Goal: Information Seeking & Learning: Learn about a topic

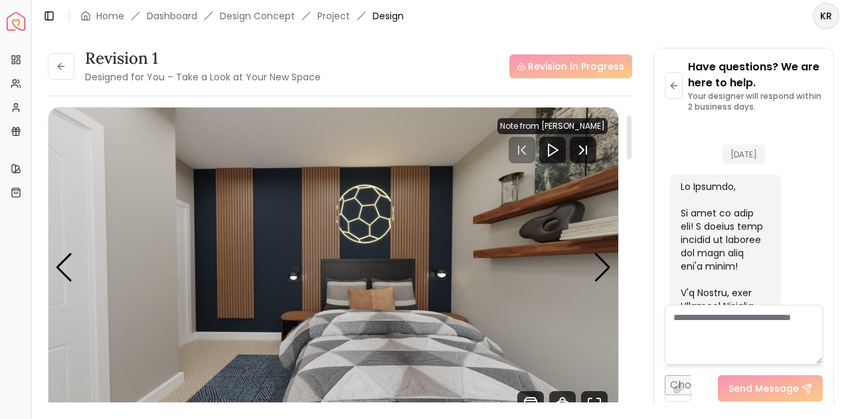
scroll to position [2614, 0]
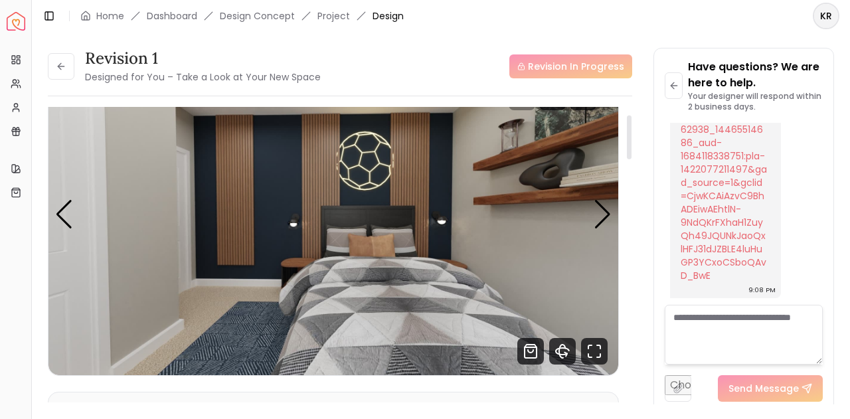
click at [623, 167] on div "Revision 1 Designed for You – Take a Look at Your New Space Revision In Progres…" at bounding box center [340, 260] width 584 height 306
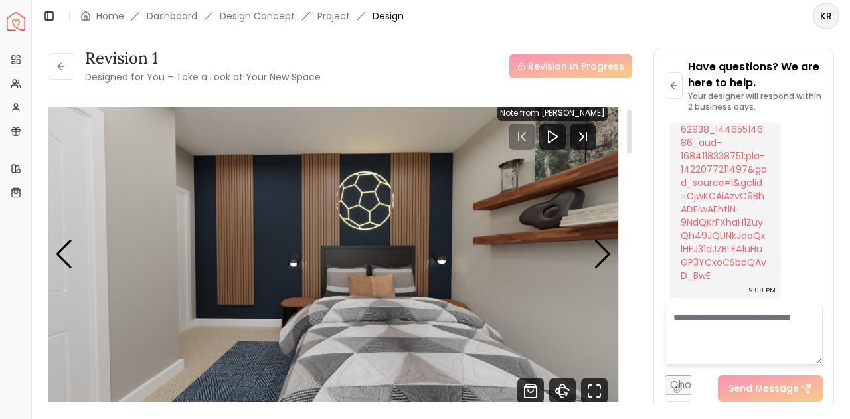
scroll to position [16, 0]
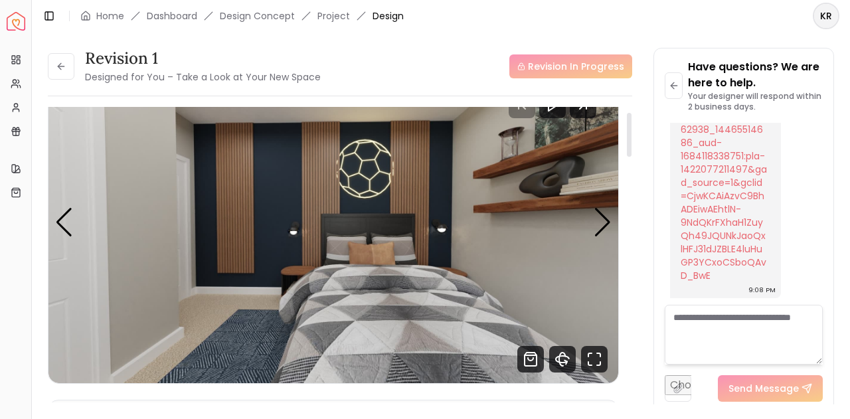
drag, startPoint x: 626, startPoint y: 143, endPoint x: 651, endPoint y: 134, distance: 26.7
click at [632, 134] on div at bounding box center [628, 260] width 7 height 306
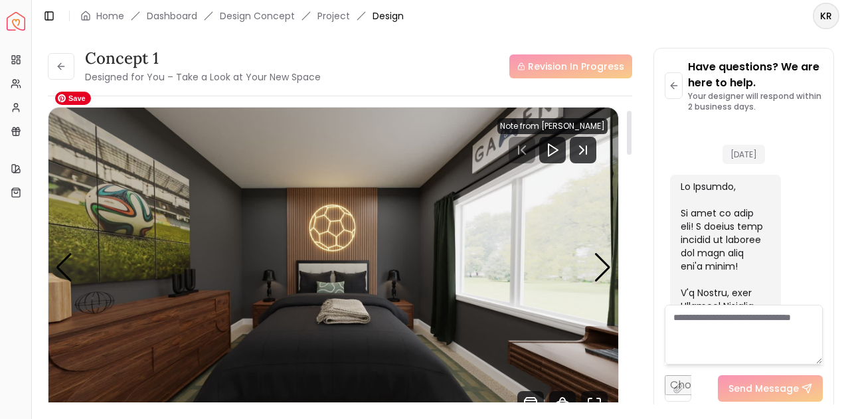
scroll to position [2614, 0]
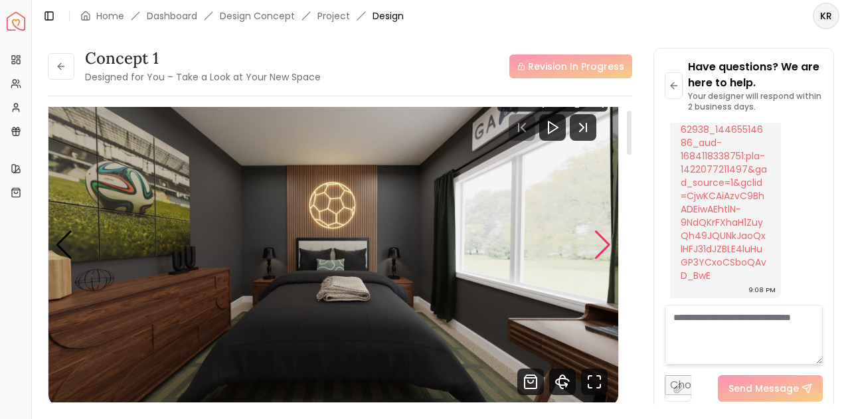
click at [605, 241] on div "Next slide" at bounding box center [602, 244] width 18 height 29
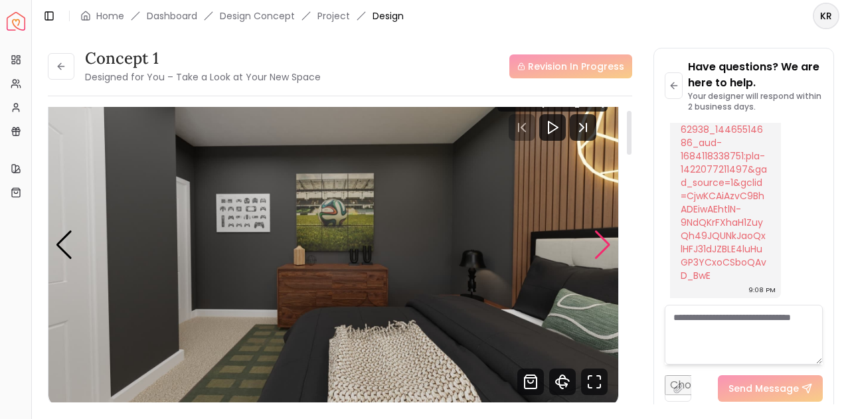
click at [607, 243] on div "Next slide" at bounding box center [602, 244] width 18 height 29
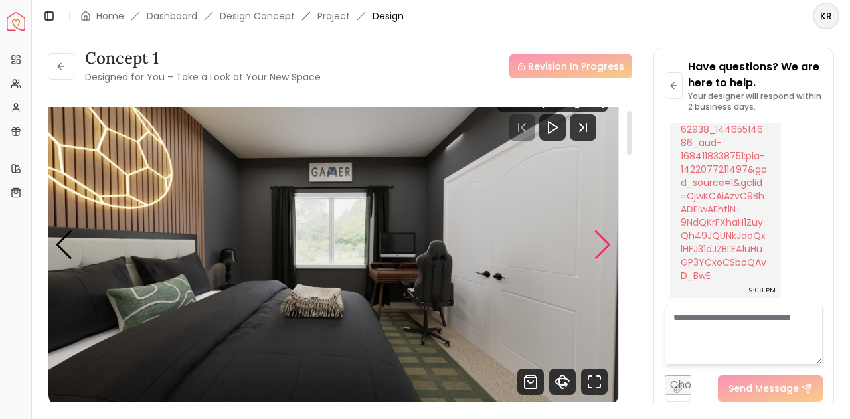
click at [607, 244] on div "Next slide" at bounding box center [602, 244] width 18 height 29
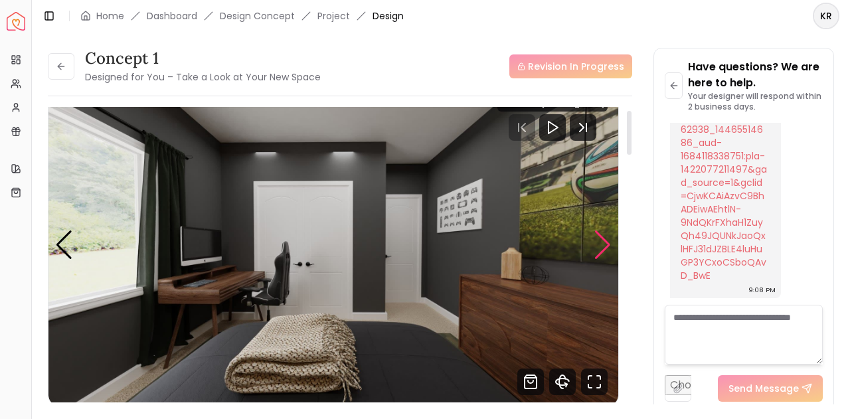
click at [607, 246] on div "Next slide" at bounding box center [602, 244] width 18 height 29
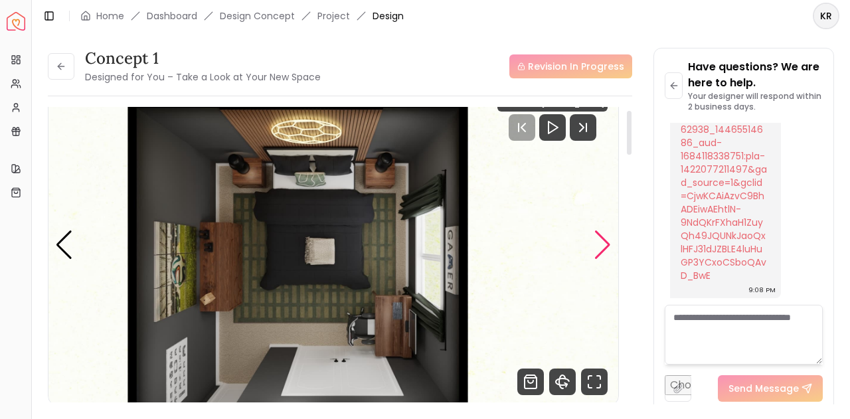
click at [607, 246] on div "Next slide" at bounding box center [602, 244] width 18 height 29
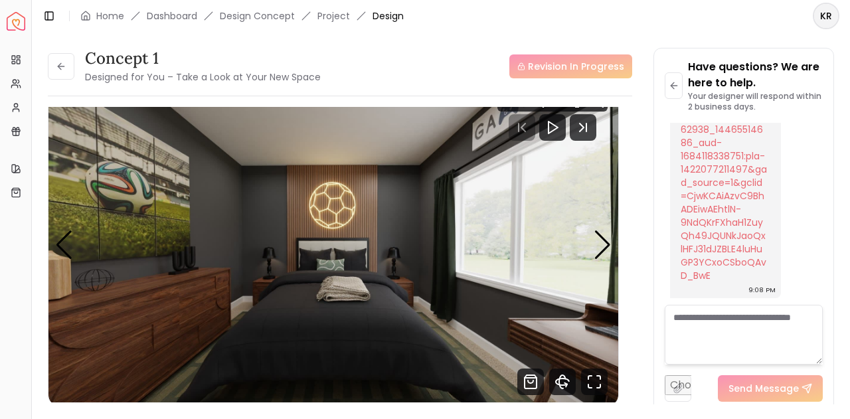
click at [390, 16] on span "Design" at bounding box center [387, 15] width 31 height 13
click at [347, 15] on link "Project" at bounding box center [333, 15] width 33 height 13
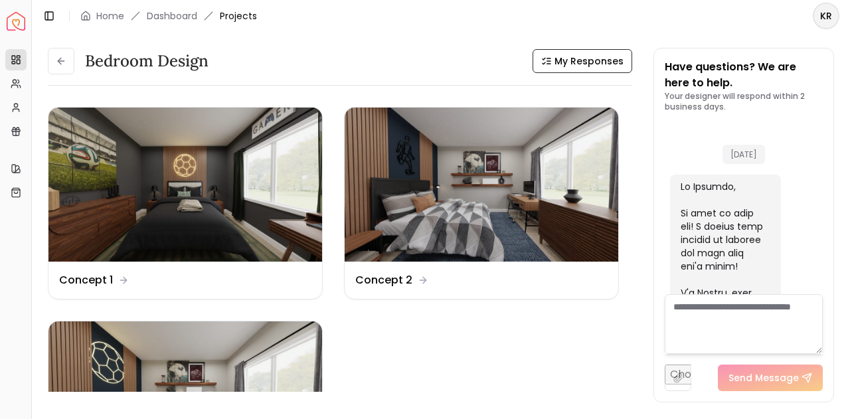
scroll to position [2625, 0]
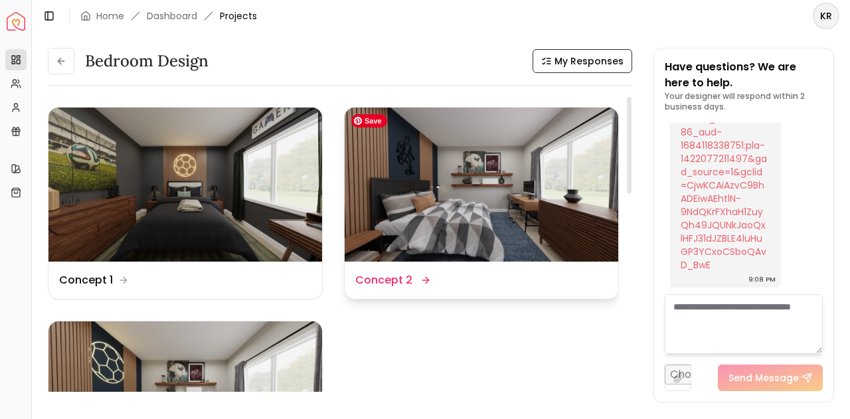
click at [388, 187] on img at bounding box center [481, 185] width 273 height 154
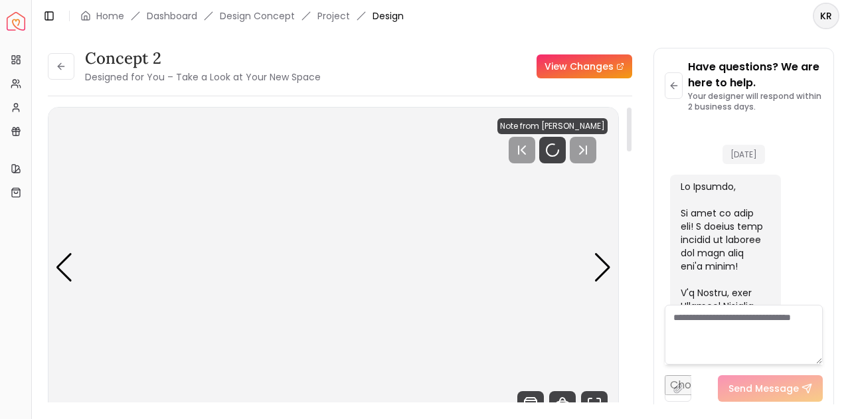
scroll to position [2614, 0]
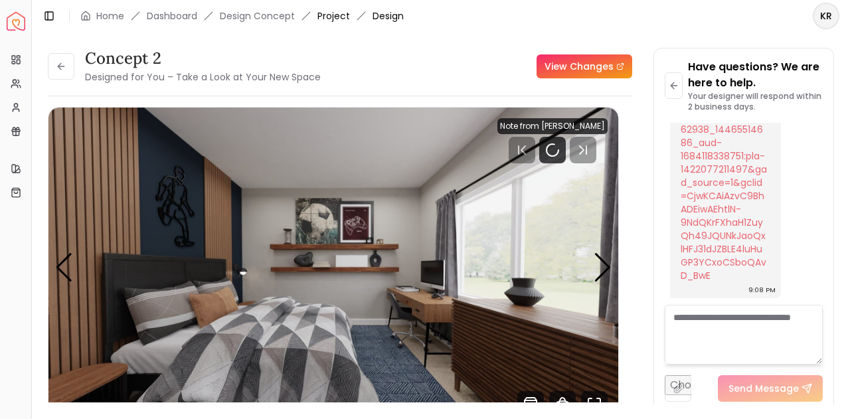
click at [339, 18] on link "Project" at bounding box center [333, 15] width 33 height 13
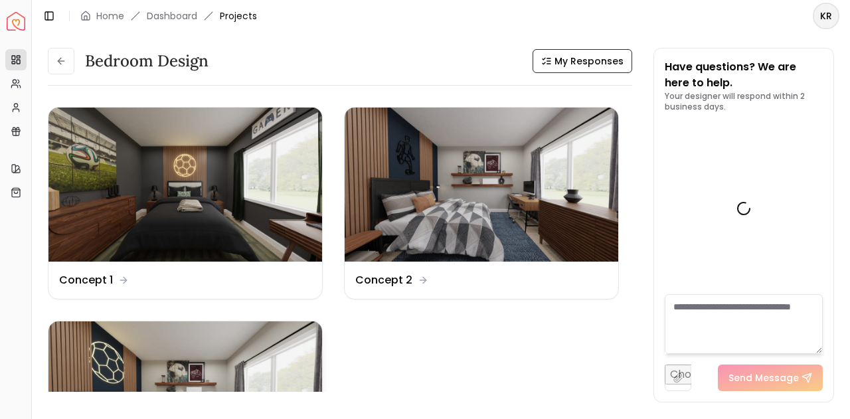
scroll to position [2625, 0]
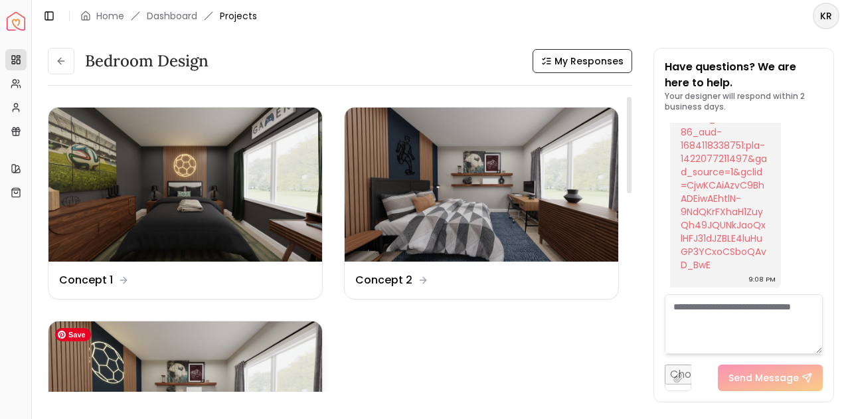
click at [127, 357] on img at bounding box center [184, 398] width 273 height 154
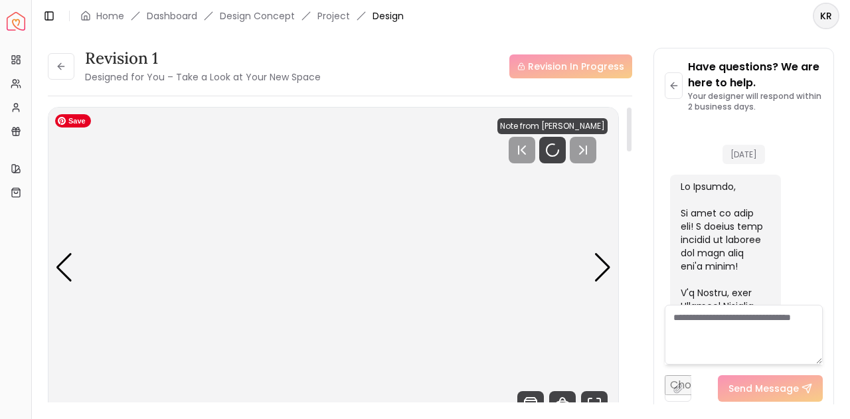
scroll to position [2614, 0]
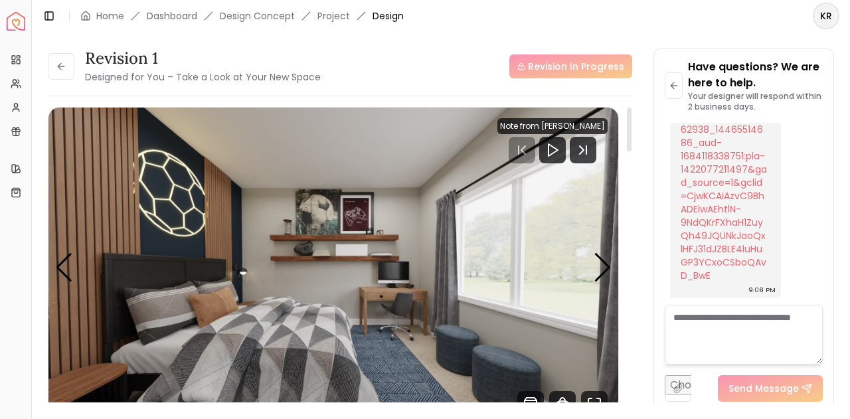
click at [554, 124] on div "Note from [PERSON_NAME]" at bounding box center [552, 126] width 110 height 16
click at [573, 63] on div "Revision In Progress" at bounding box center [570, 66] width 123 height 24
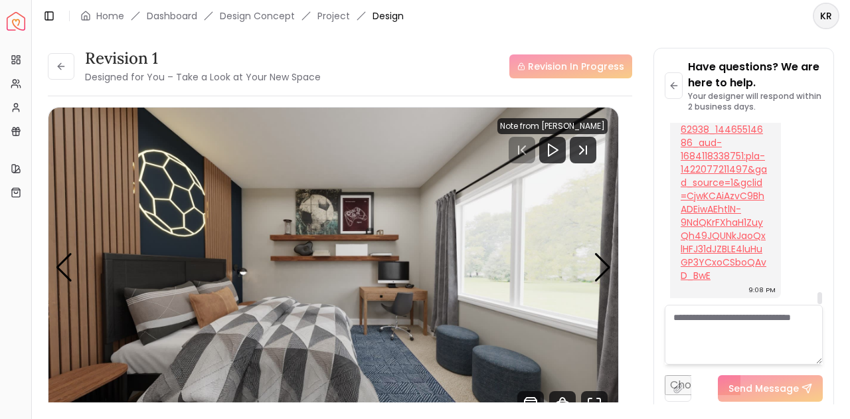
click at [732, 178] on link "[DOMAIN_NAME][URL] > Quilts&cm_ite=5762938_14465514686_aud-1684118338751:pla-14…" at bounding box center [723, 182] width 86 height 199
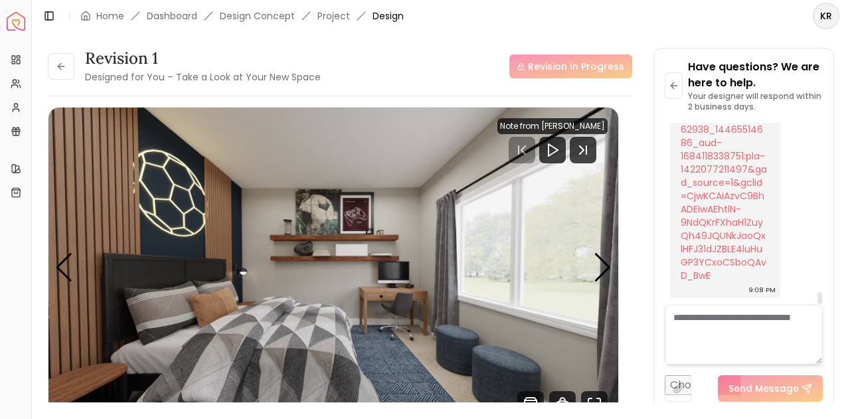
click at [672, 79] on button at bounding box center [673, 85] width 18 height 27
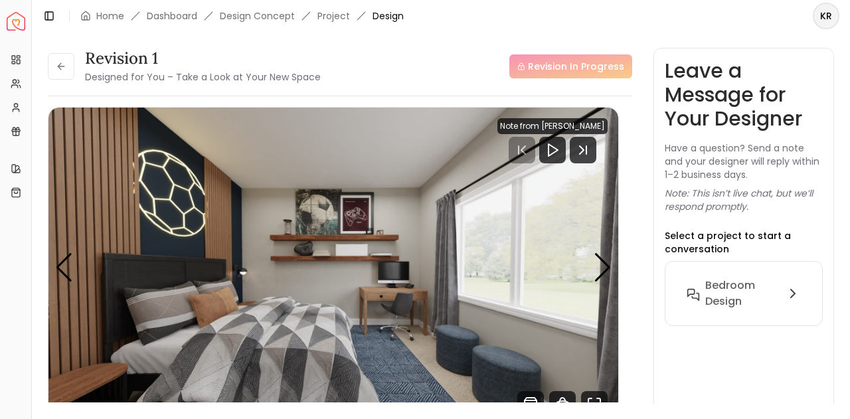
click at [584, 66] on div "Revision In Progress" at bounding box center [570, 66] width 123 height 24
click at [60, 62] on icon at bounding box center [61, 66] width 11 height 11
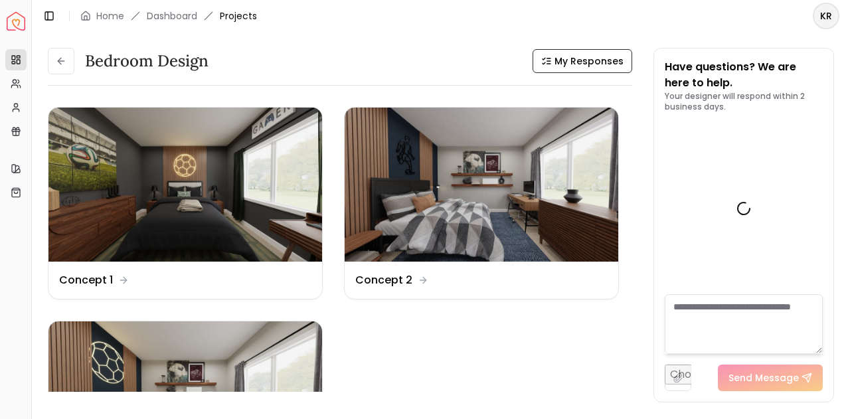
scroll to position [2625, 0]
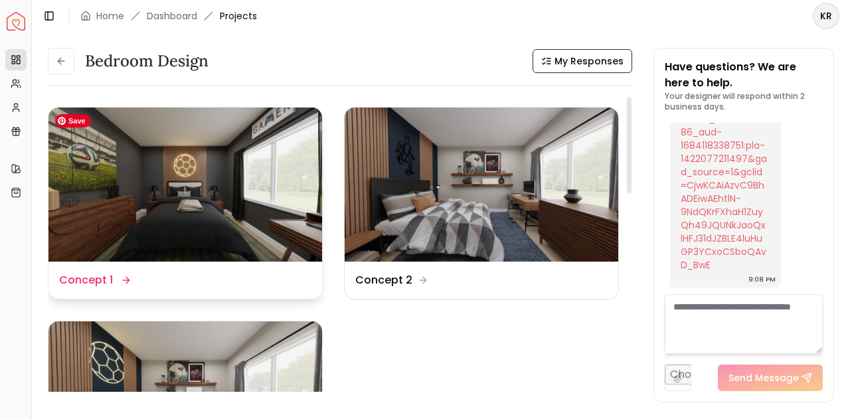
click at [232, 185] on img at bounding box center [184, 185] width 273 height 154
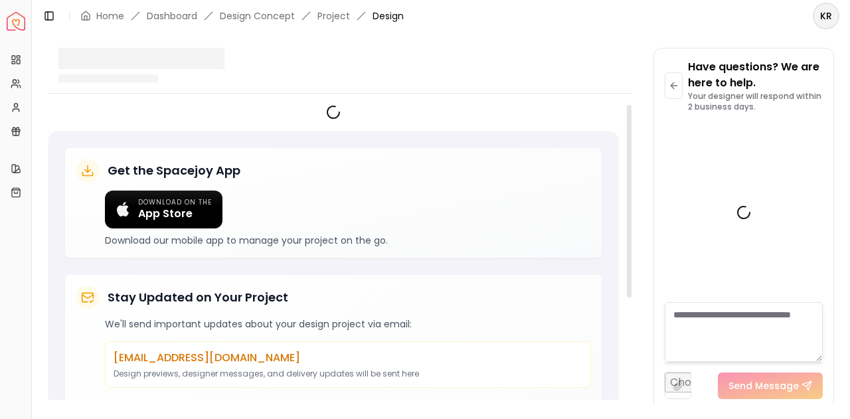
scroll to position [2614, 0]
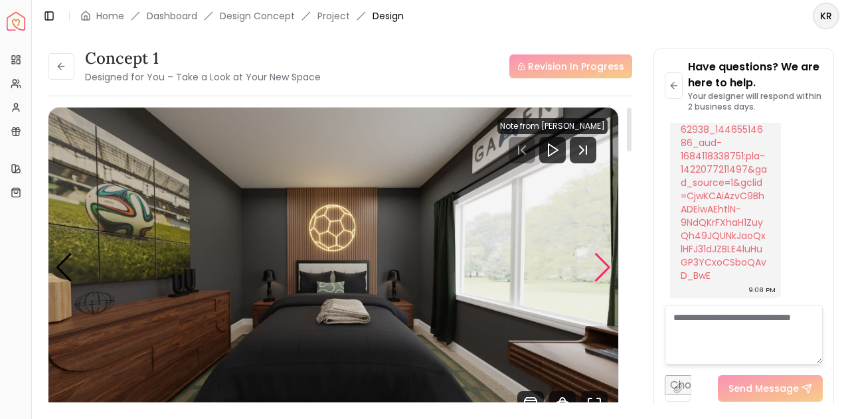
click at [604, 277] on div "Next slide" at bounding box center [602, 267] width 18 height 29
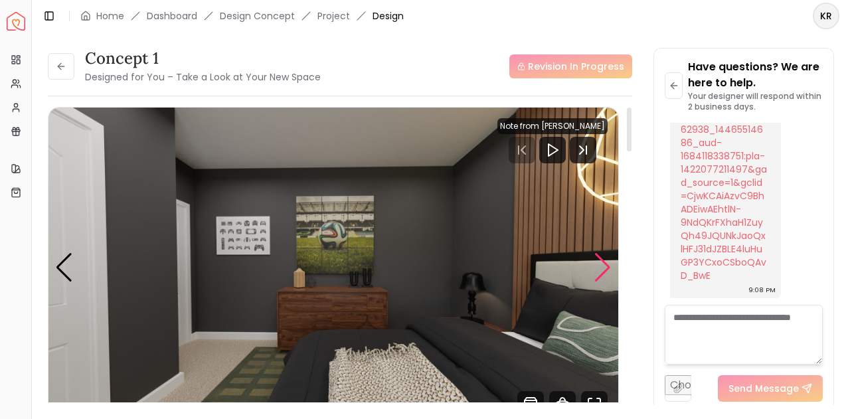
click at [604, 277] on div "Next slide" at bounding box center [602, 267] width 18 height 29
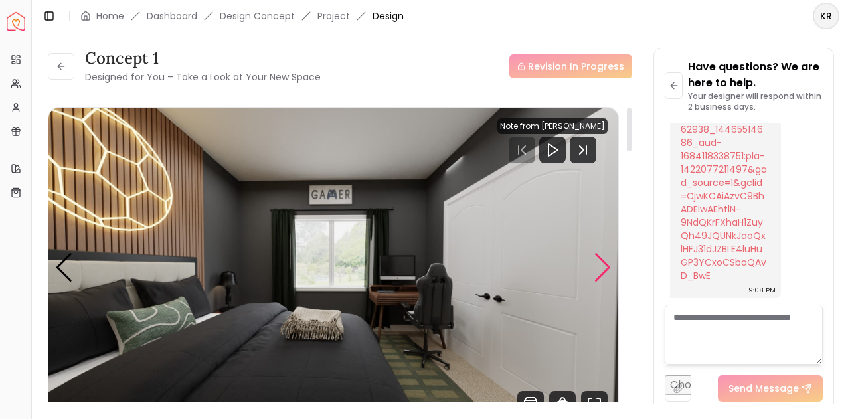
click at [604, 277] on div "Next slide" at bounding box center [602, 267] width 18 height 29
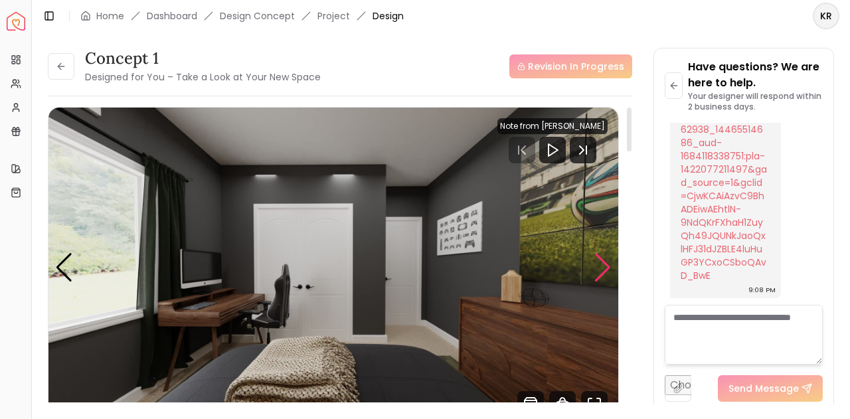
click at [604, 277] on div "Next slide" at bounding box center [602, 267] width 18 height 29
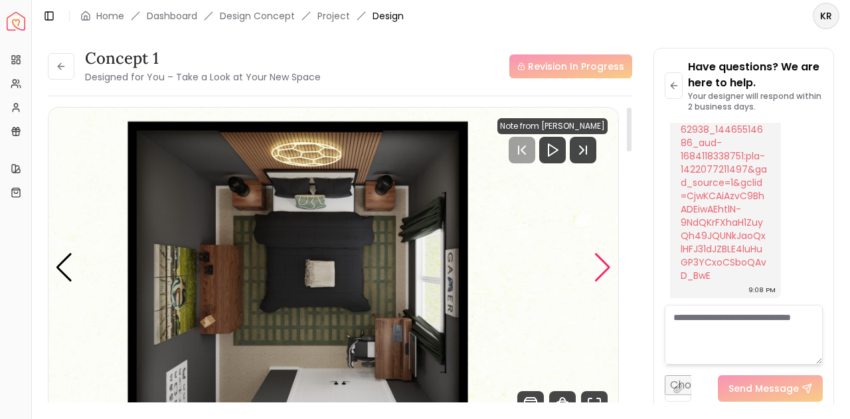
click at [604, 277] on div "Next slide" at bounding box center [602, 267] width 18 height 29
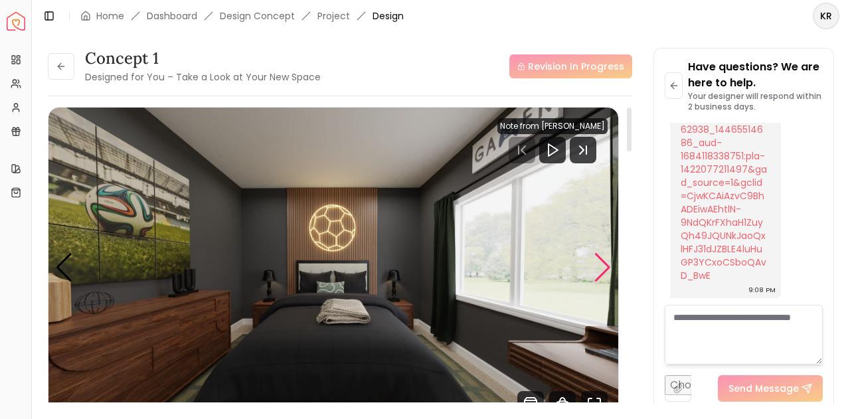
click at [604, 277] on div "Next slide" at bounding box center [602, 267] width 18 height 29
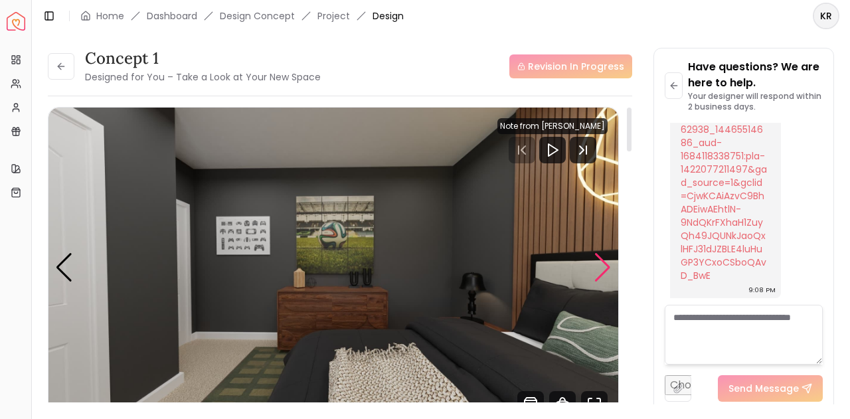
click at [604, 277] on div "Next slide" at bounding box center [602, 267] width 18 height 29
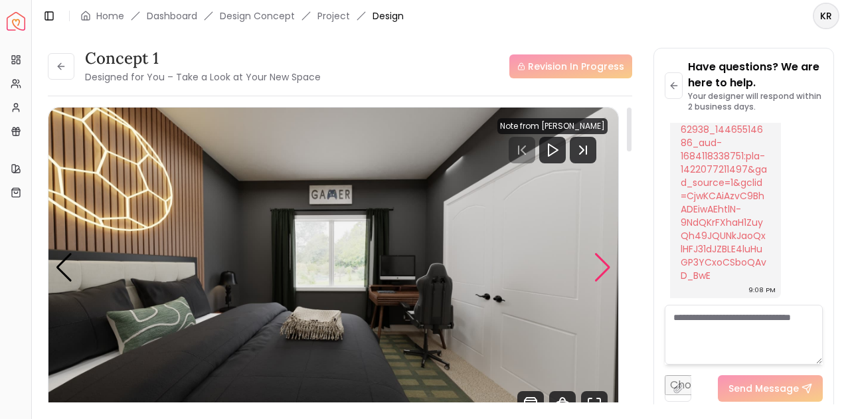
click at [604, 277] on div "Next slide" at bounding box center [602, 267] width 18 height 29
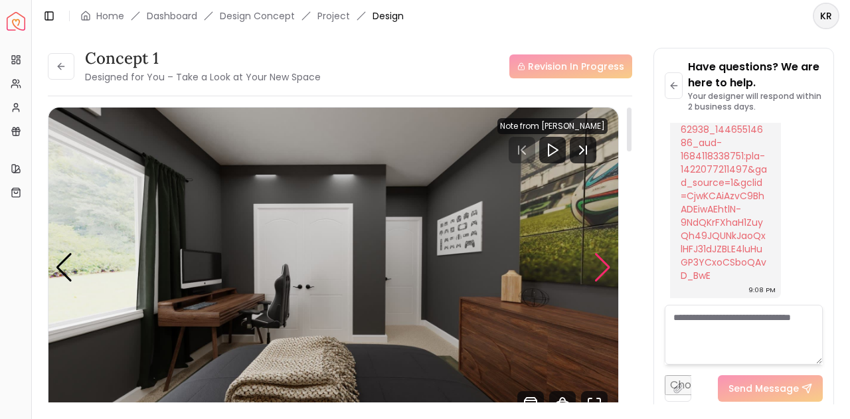
click at [604, 277] on div "Next slide" at bounding box center [602, 267] width 18 height 29
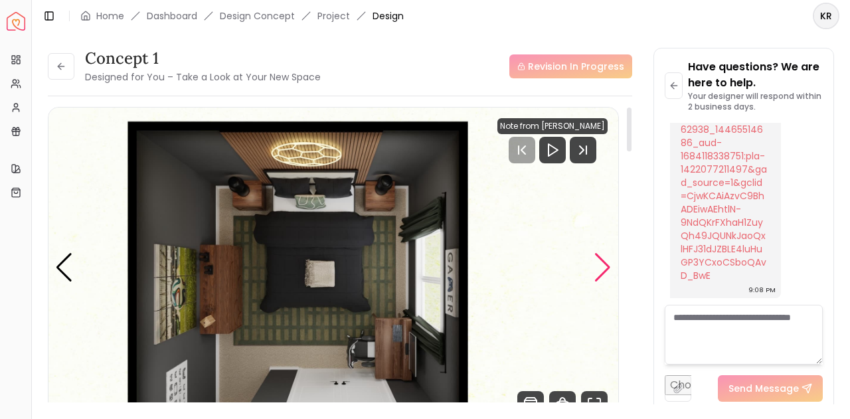
click at [601, 273] on div "Next slide" at bounding box center [602, 267] width 18 height 29
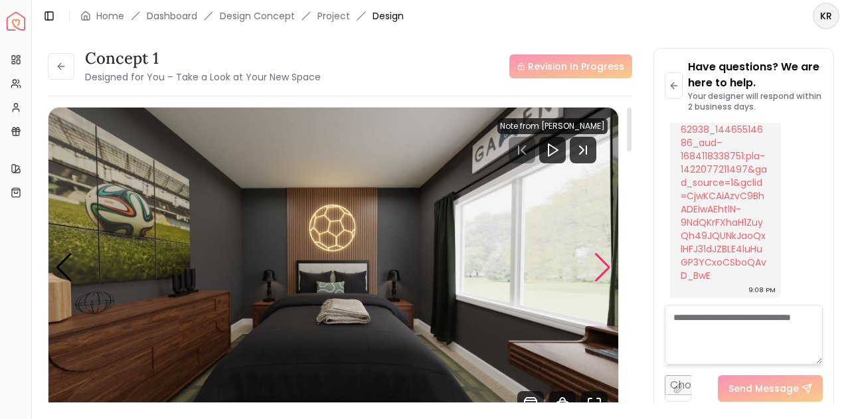
click at [601, 273] on div "Next slide" at bounding box center [602, 267] width 18 height 29
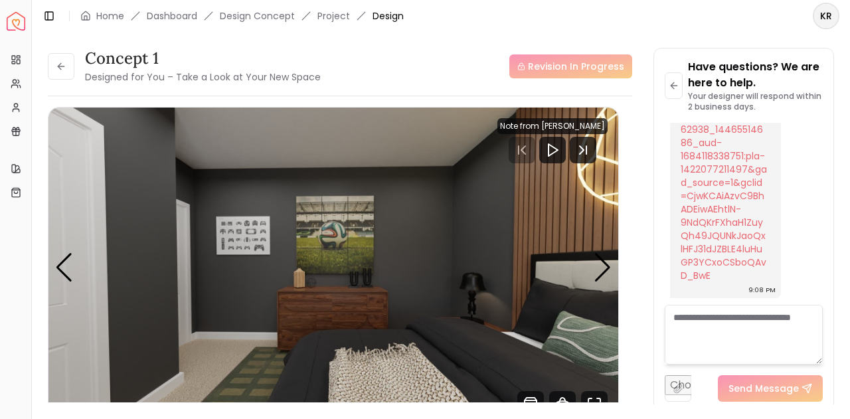
click at [644, 117] on div "Concept 1 Designed for You – Take a Look at Your New Space Revision In Progress…" at bounding box center [441, 218] width 786 height 341
drag, startPoint x: 650, startPoint y: 127, endPoint x: 639, endPoint y: 199, distance: 72.5
click at [639, 199] on div "Concept 1 Designed for You – Take a Look at Your New Space Revision In Progress…" at bounding box center [441, 218] width 786 height 341
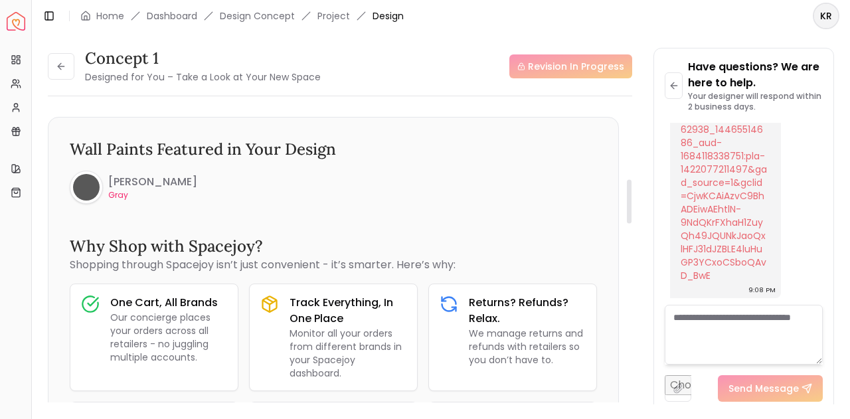
drag, startPoint x: 627, startPoint y: 137, endPoint x: 651, endPoint y: 208, distance: 75.4
click at [631, 208] on div at bounding box center [629, 201] width 5 height 44
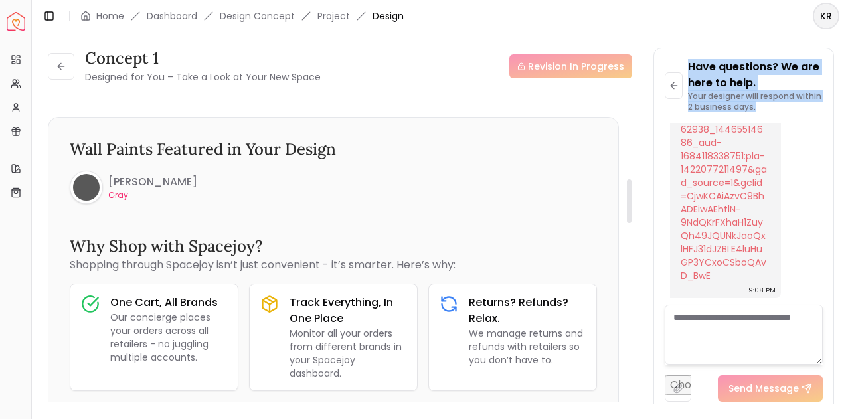
scroll to position [487, 0]
